Goal: Check status: Check status

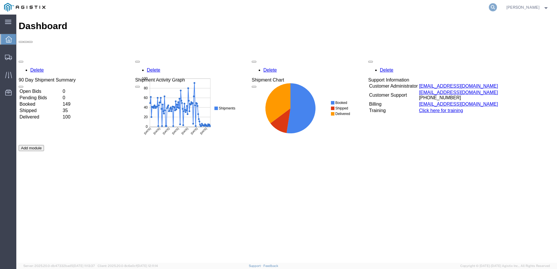
click at [497, 8] on icon at bounding box center [493, 7] width 8 height 8
click at [440, 10] on input "search" at bounding box center [400, 7] width 177 height 14
paste input "57038719"
type input "57038719"
